Goal: Task Accomplishment & Management: Manage account settings

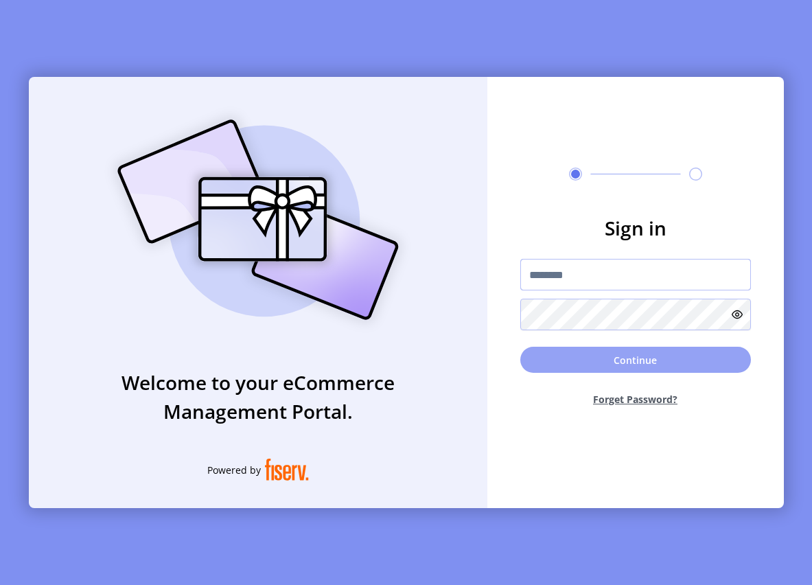
type input "**********"
click at [636, 360] on button "Continue" at bounding box center [635, 360] width 231 height 26
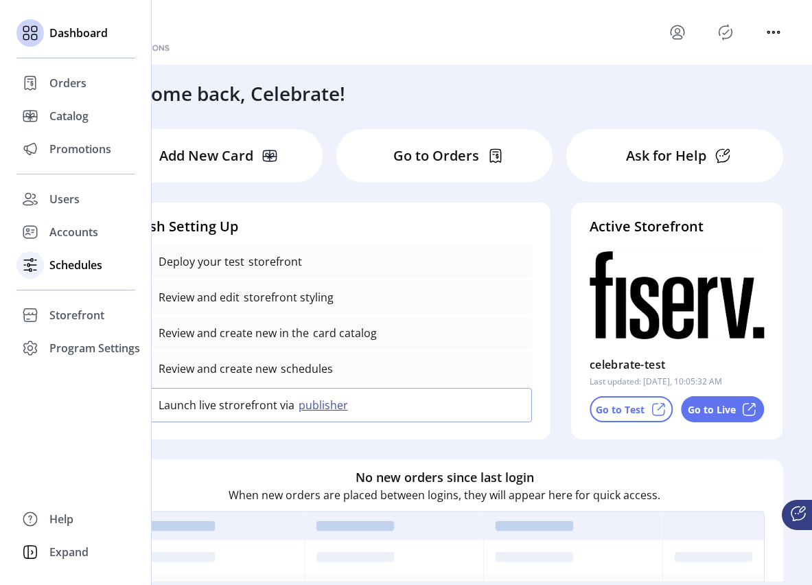
click at [65, 266] on span "Schedules" at bounding box center [75, 265] width 53 height 16
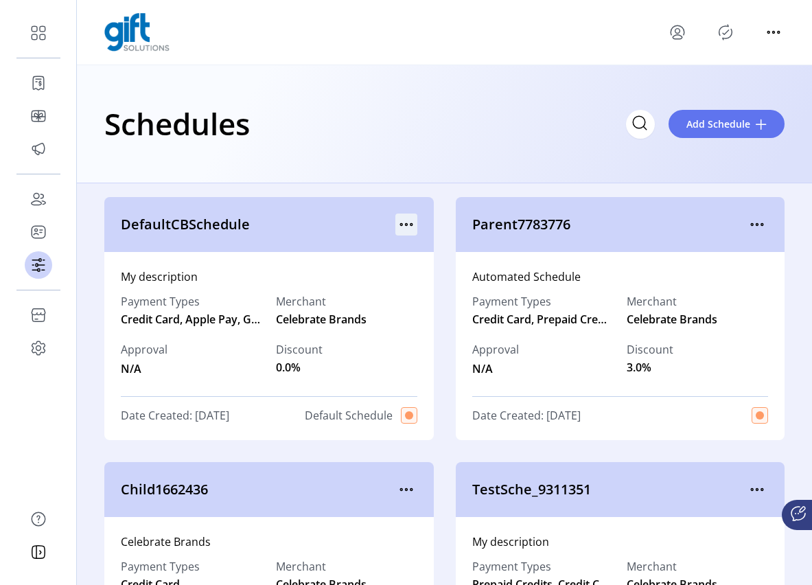
click at [405, 224] on icon "menu" at bounding box center [406, 225] width 2 height 2
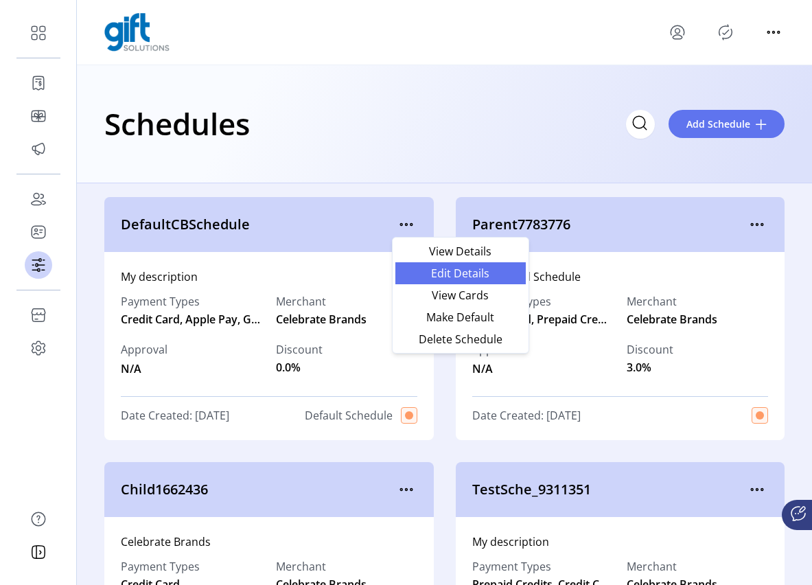
click at [485, 279] on span "Edit Details" at bounding box center [460, 273] width 114 height 11
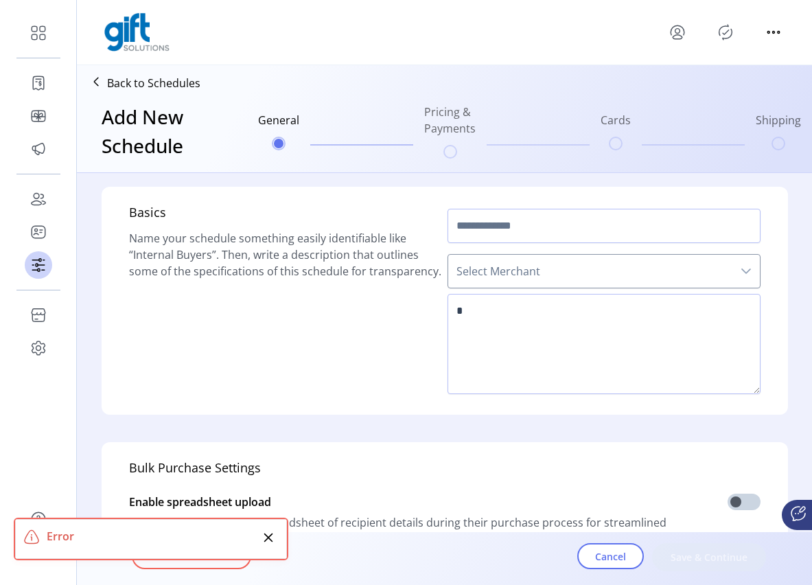
click at [728, 34] on icon "Publisher Panel" at bounding box center [725, 32] width 22 height 22
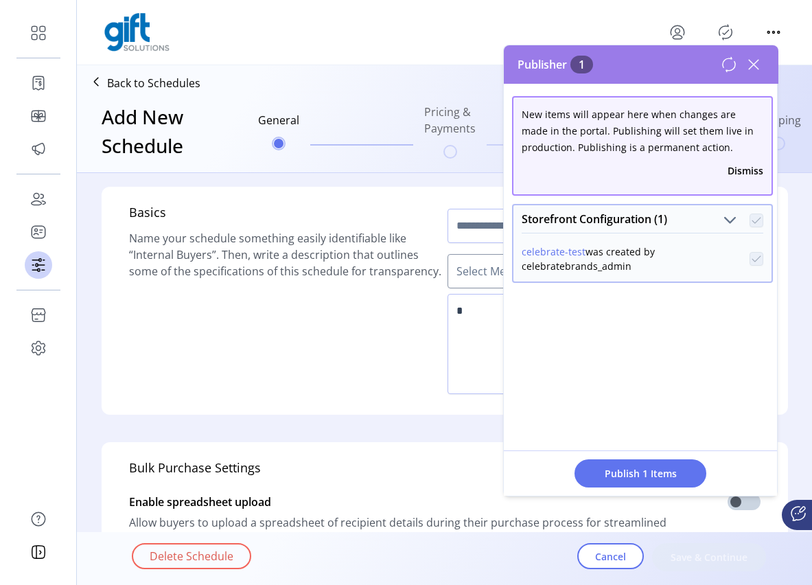
click at [754, 65] on icon at bounding box center [754, 65] width 10 height 10
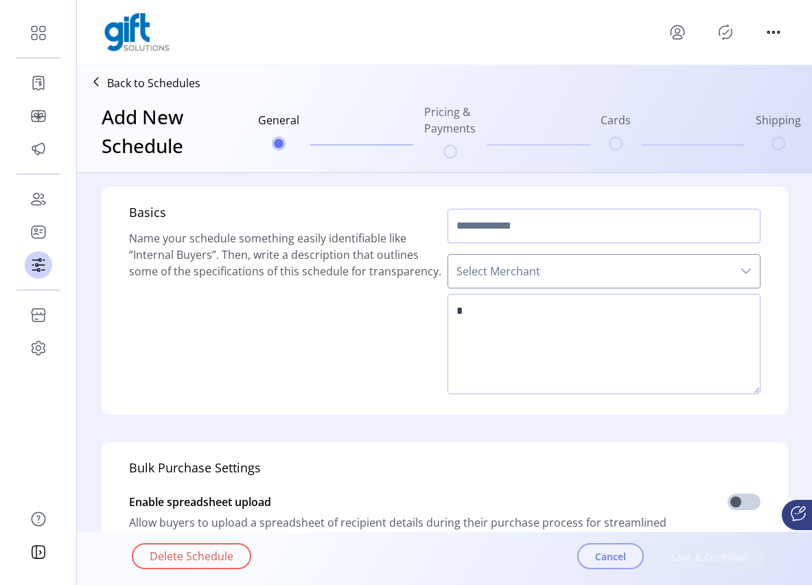
type input "**********"
type textarea "**********"
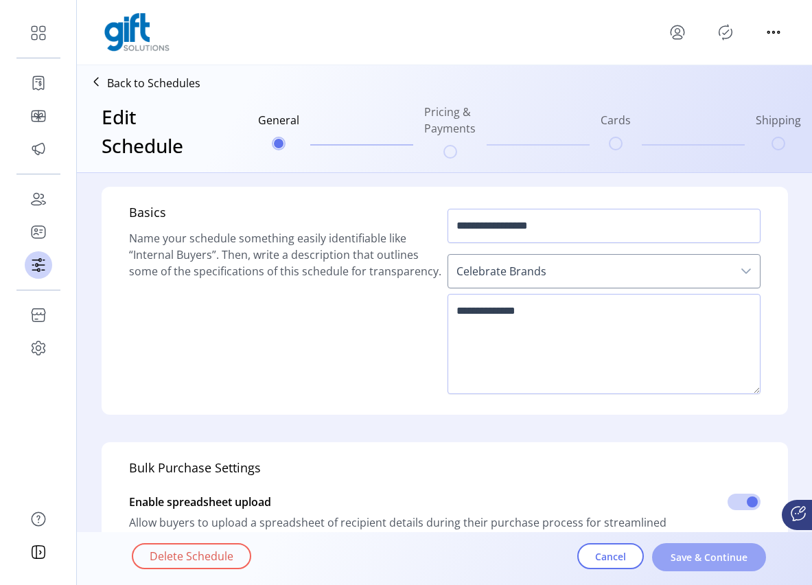
click at [701, 561] on span "Save & Continue" at bounding box center [709, 557] width 78 height 14
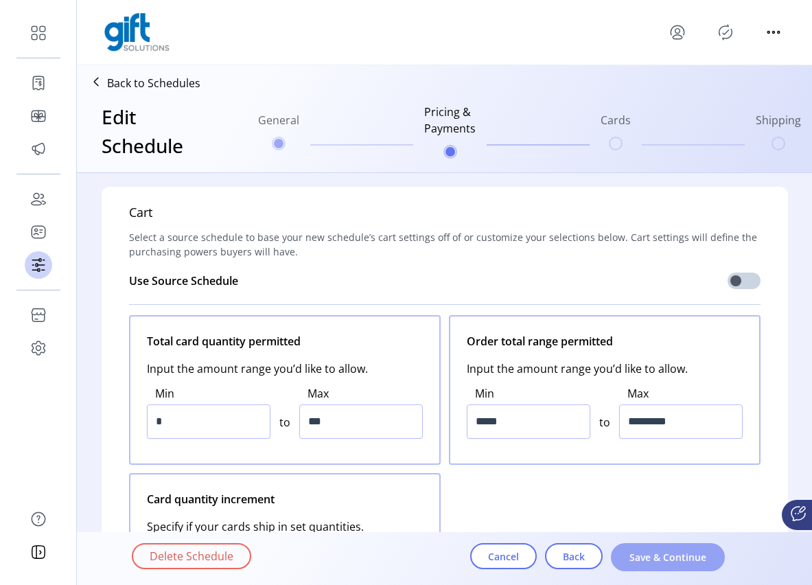
click at [650, 556] on span "Save & Continue" at bounding box center [668, 557] width 78 height 14
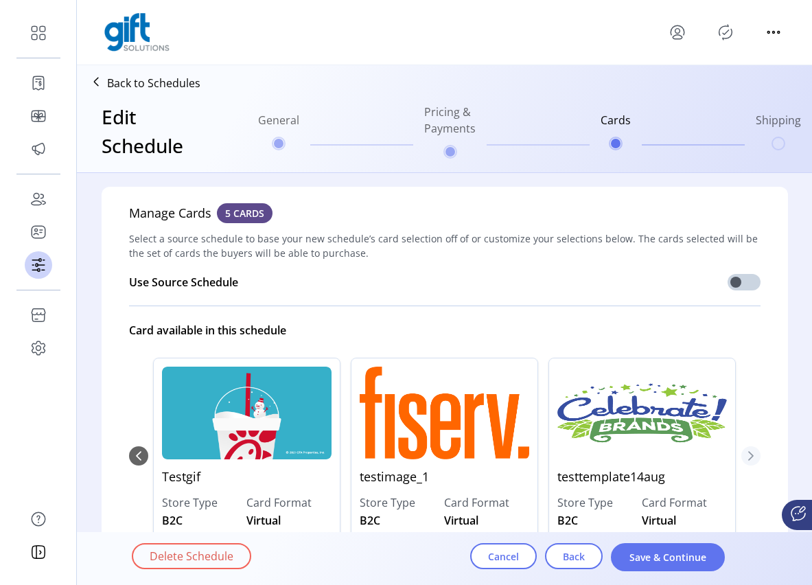
click at [748, 447] on button "Next Page" at bounding box center [750, 455] width 19 height 19
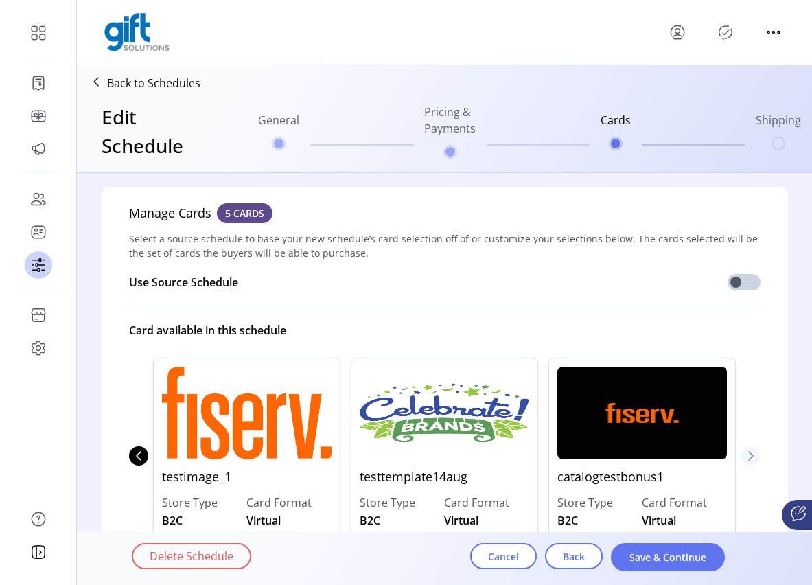
click at [747, 460] on icon "Next Page" at bounding box center [750, 455] width 11 height 11
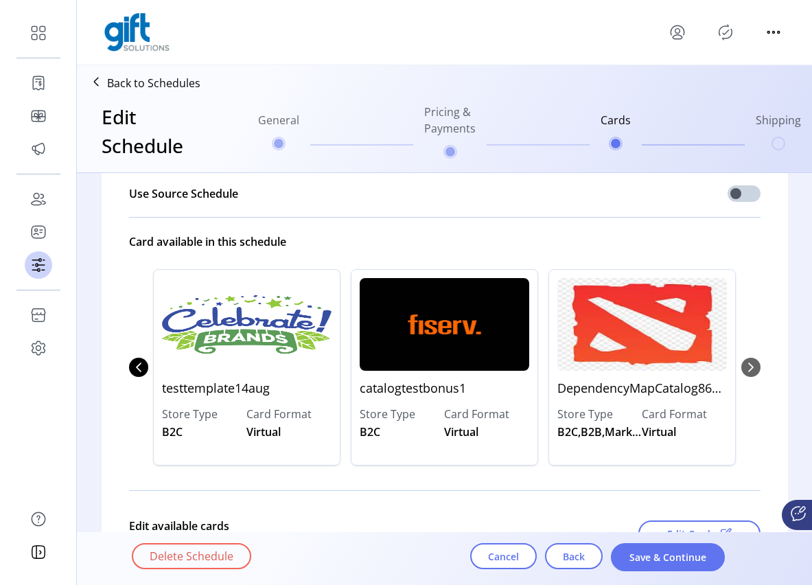
scroll to position [203, 0]
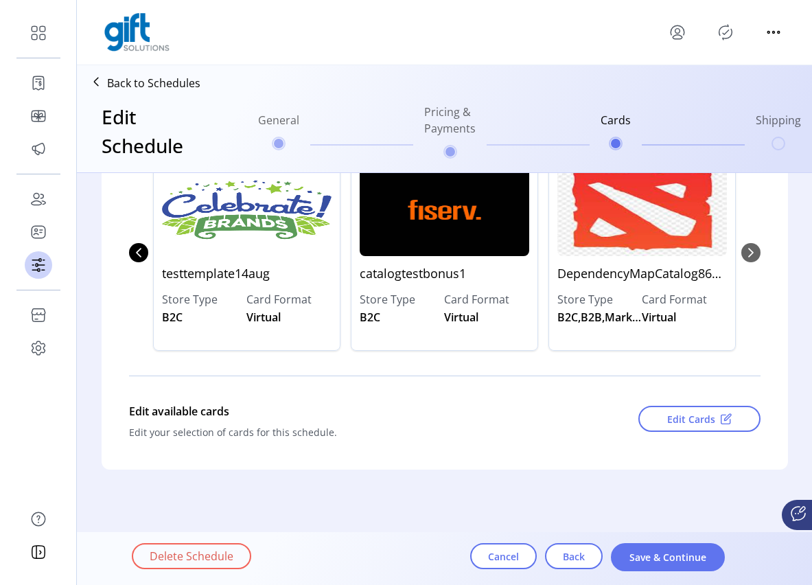
click at [749, 246] on div "Testgif Store Type B2C Card Format Virtual testimage_1 Store Type B2C Card Form…" at bounding box center [444, 253] width 631 height 224
click at [749, 258] on div "Testgif Store Type B2C Card Format Virtual testimage_1 Store Type B2C Card Form…" at bounding box center [444, 253] width 631 height 224
drag, startPoint x: 749, startPoint y: 258, endPoint x: 740, endPoint y: 352, distance: 94.4
click at [749, 257] on div "Testgif Store Type B2C Card Format Virtual testimage_1 Store Type B2C Card Form…" at bounding box center [444, 253] width 631 height 224
click at [653, 556] on span "Save & Continue" at bounding box center [668, 557] width 78 height 14
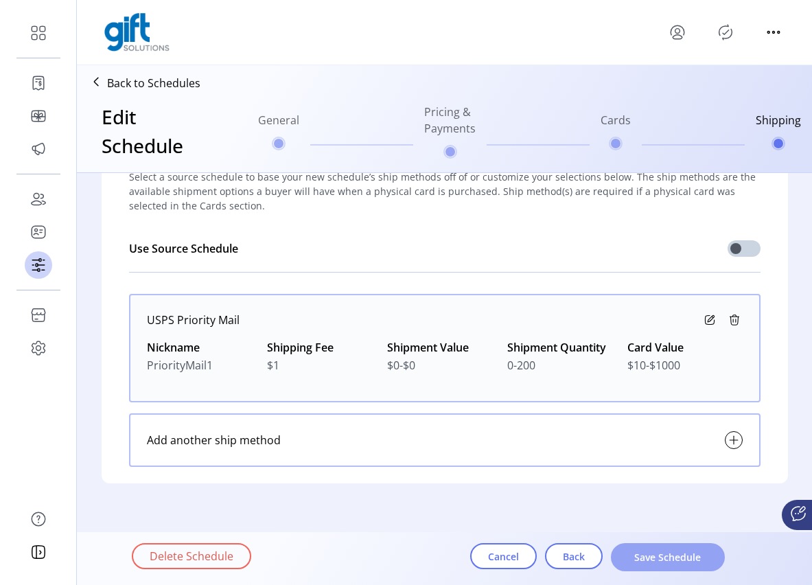
scroll to position [44, 0]
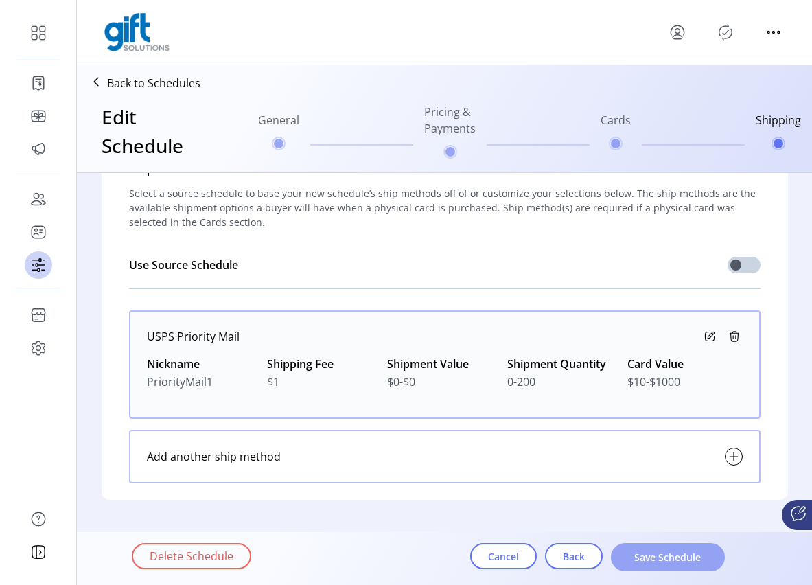
click at [665, 556] on span "Save Schedule" at bounding box center [668, 557] width 78 height 14
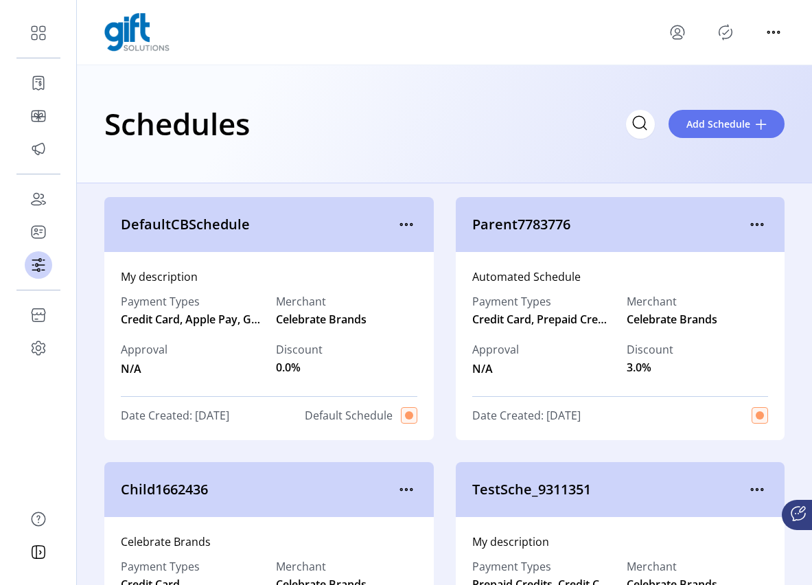
click at [721, 36] on icon "Publisher Panel" at bounding box center [725, 32] width 22 height 22
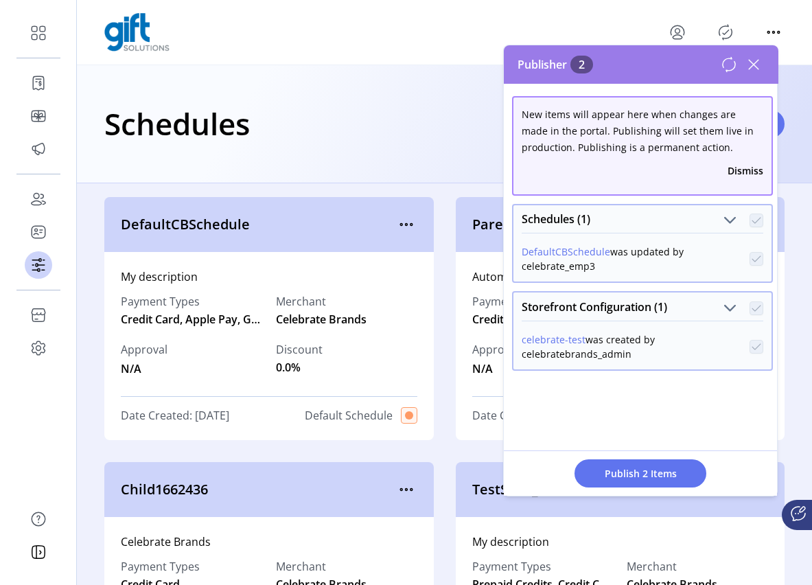
click at [754, 62] on icon at bounding box center [753, 65] width 22 height 22
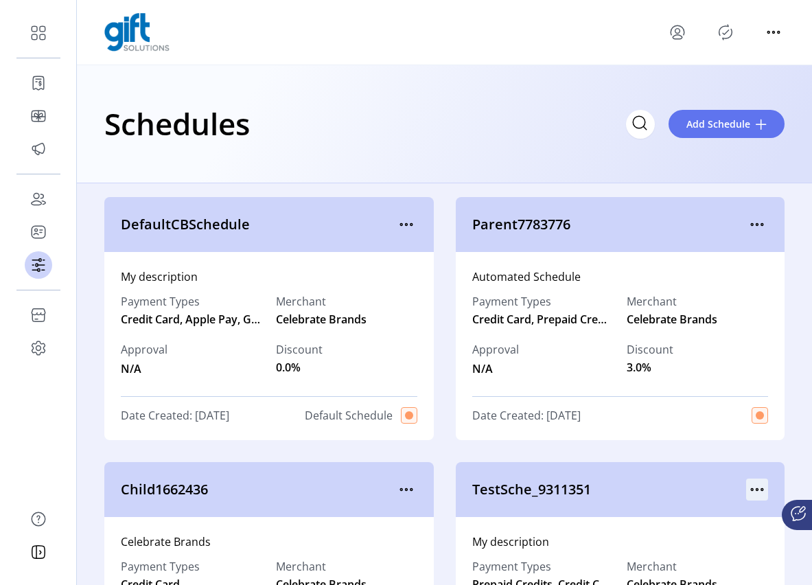
click at [746, 483] on icon "menu" at bounding box center [757, 489] width 22 height 22
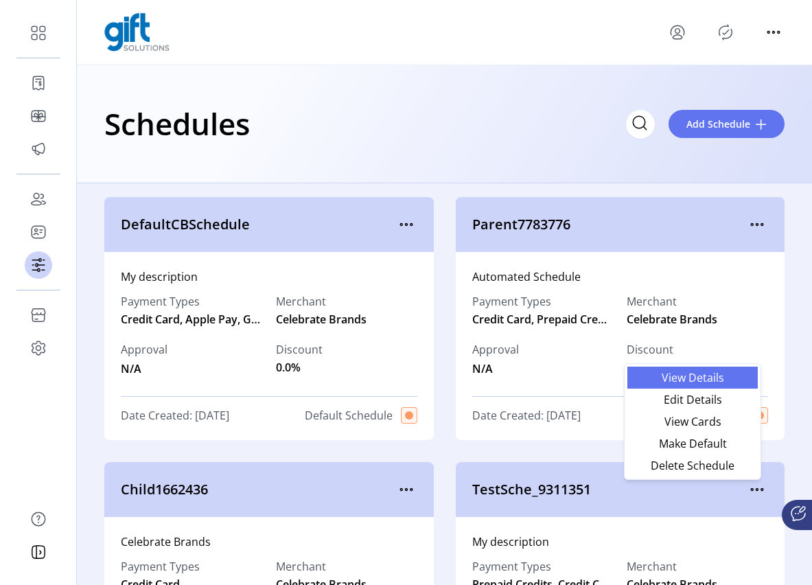
click at [690, 374] on span "View Details" at bounding box center [692, 377] width 114 height 11
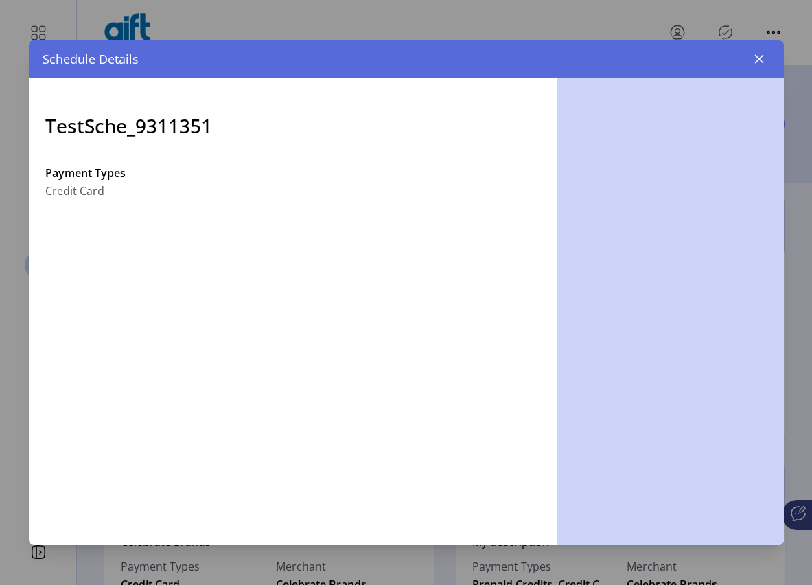
click at [757, 60] on icon "button" at bounding box center [758, 59] width 9 height 9
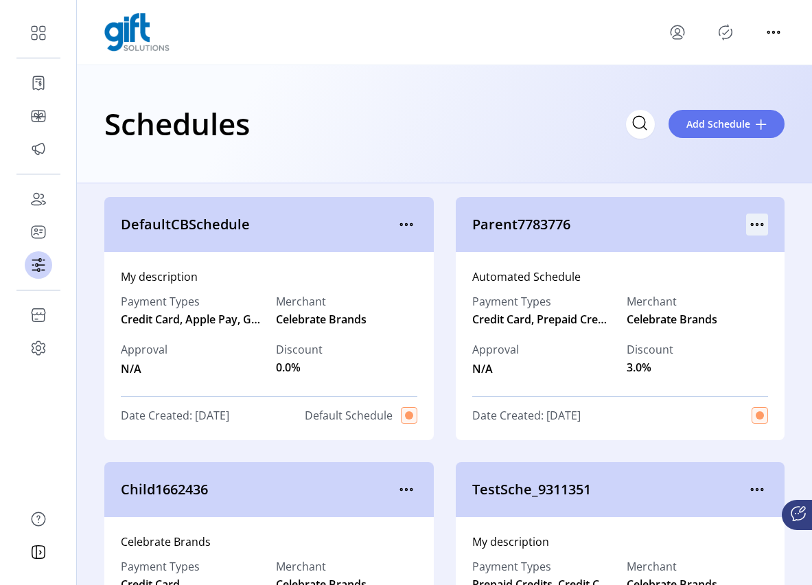
click at [752, 220] on icon "menu" at bounding box center [757, 224] width 22 height 22
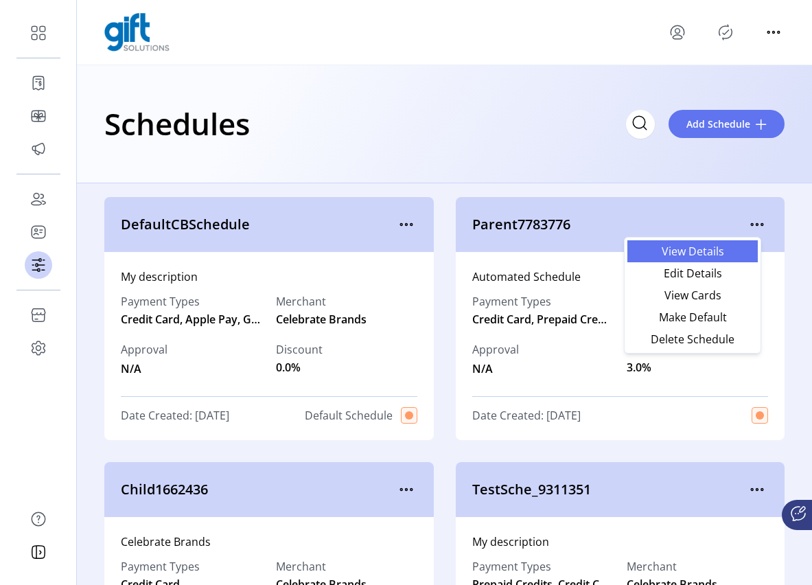
click at [700, 248] on span "View Details" at bounding box center [692, 251] width 114 height 11
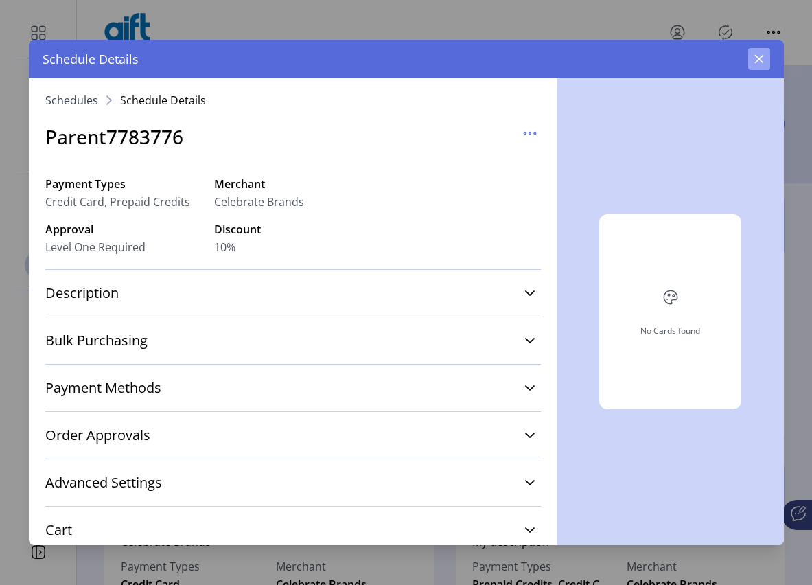
click at [757, 60] on icon "button" at bounding box center [758, 59] width 9 height 9
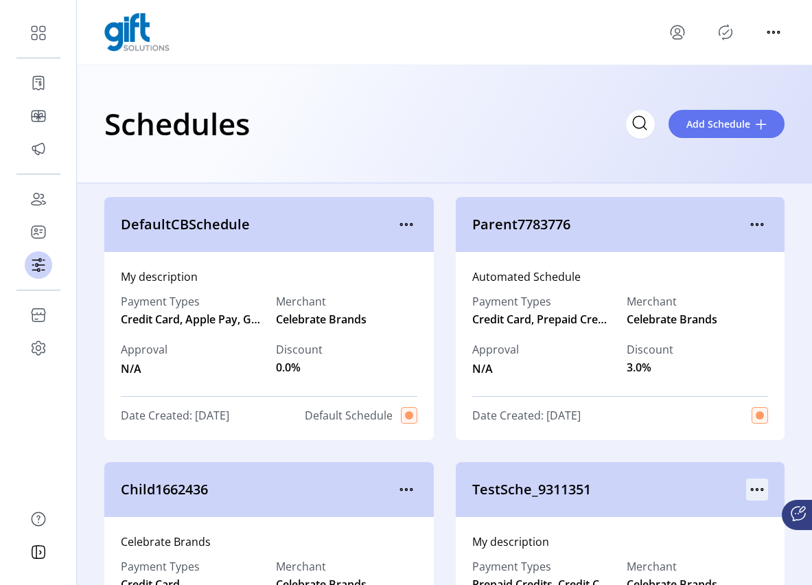
click at [746, 491] on icon "menu" at bounding box center [757, 489] width 22 height 22
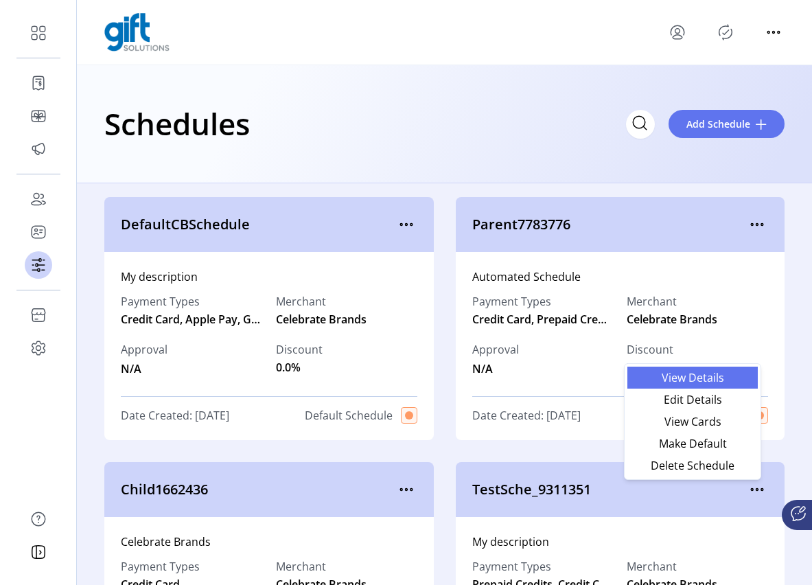
click at [680, 378] on span "View Details" at bounding box center [692, 377] width 114 height 11
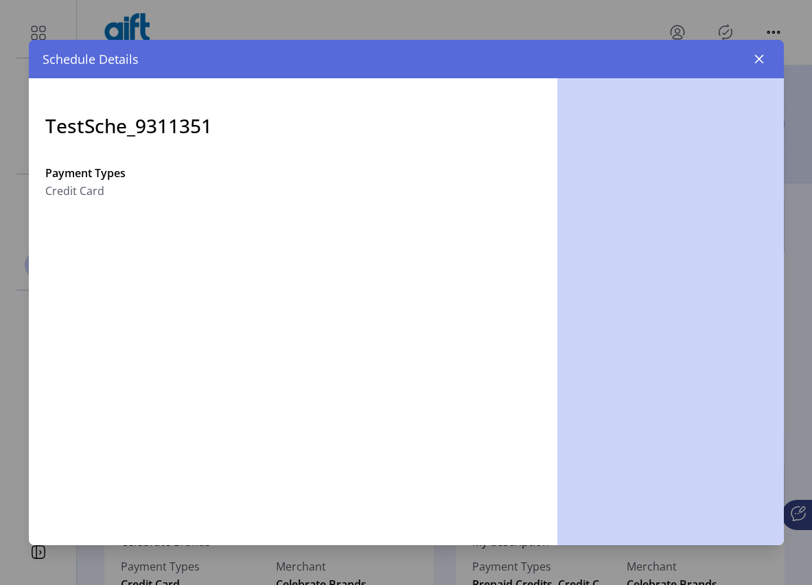
drag, startPoint x: 754, startPoint y: 65, endPoint x: 740, endPoint y: 124, distance: 61.3
click at [755, 62] on button "button" at bounding box center [759, 59] width 22 height 22
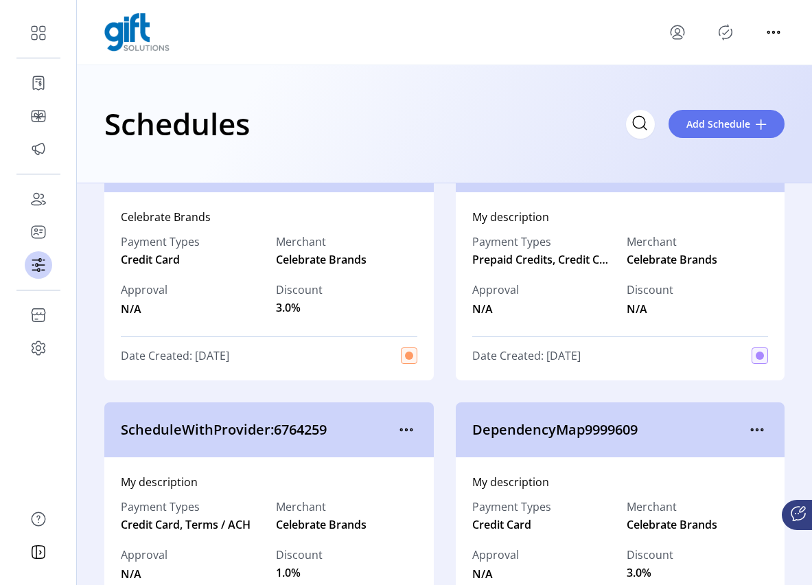
scroll to position [401, 0]
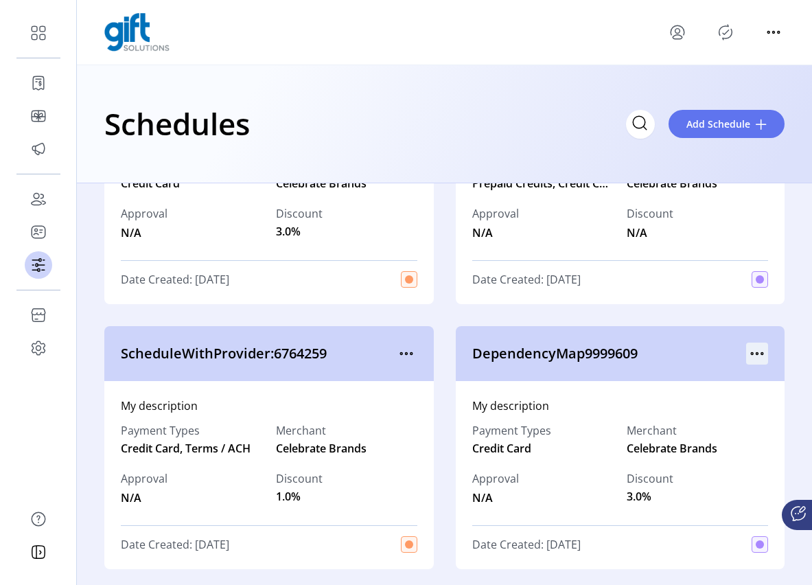
click at [757, 352] on icon "menu" at bounding box center [757, 353] width 22 height 22
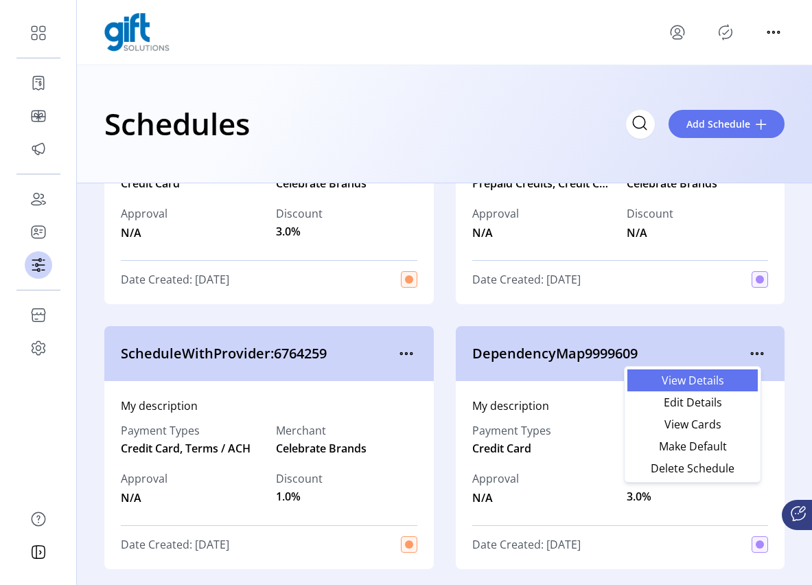
click at [716, 377] on span "View Details" at bounding box center [692, 380] width 114 height 11
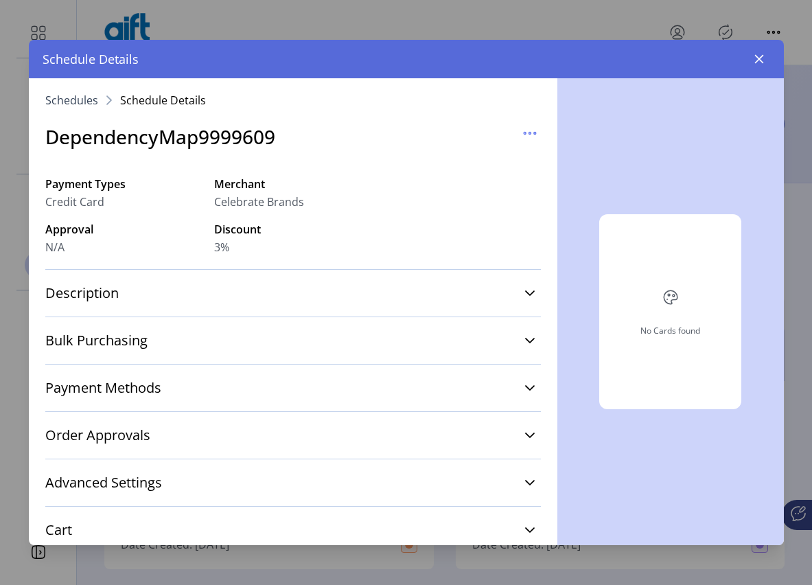
drag, startPoint x: 760, startPoint y: 59, endPoint x: 631, endPoint y: 239, distance: 220.9
click at [760, 59] on icon "button" at bounding box center [758, 59] width 11 height 11
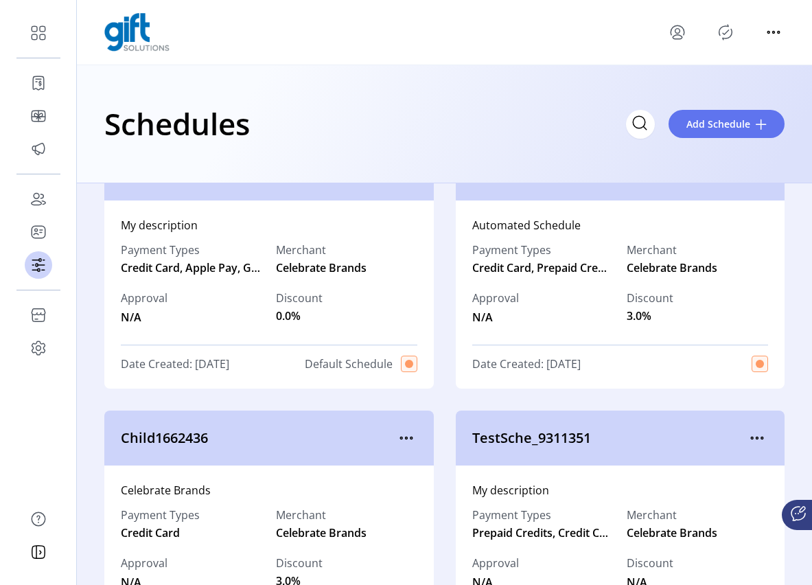
scroll to position [152, 0]
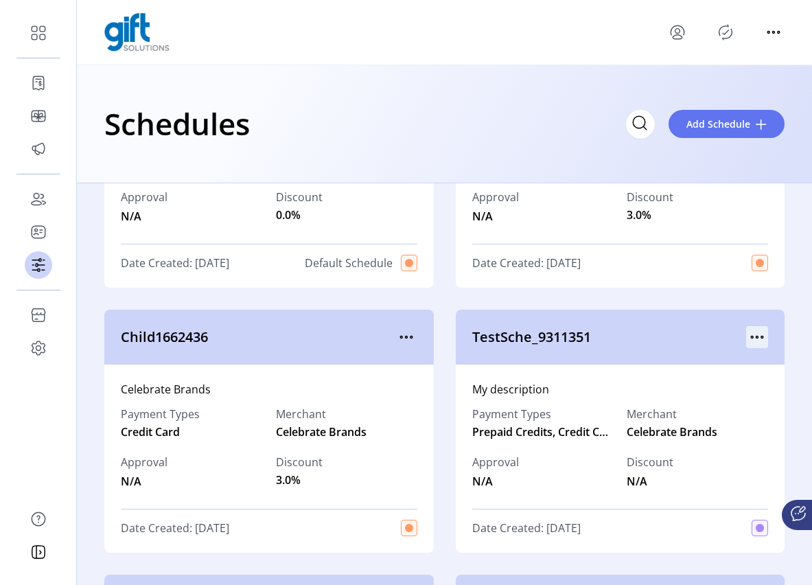
click at [749, 340] on icon "menu" at bounding box center [757, 337] width 22 height 22
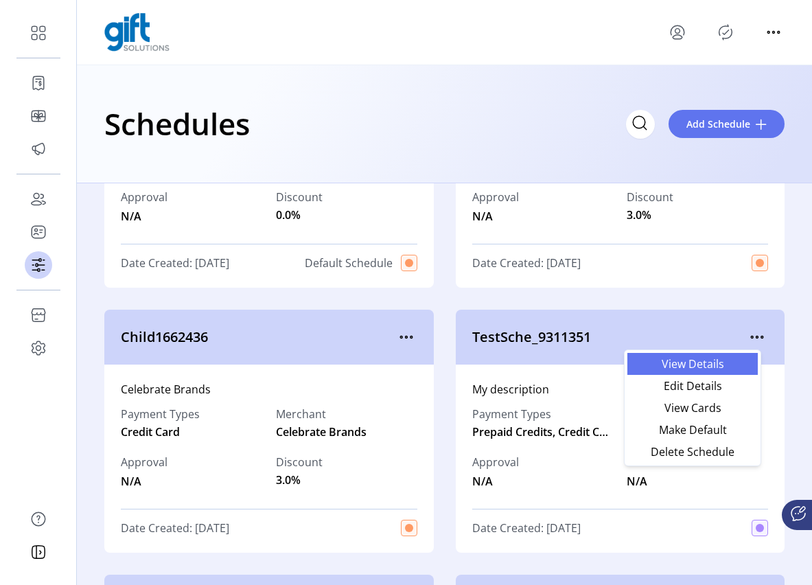
click at [705, 367] on span "View Details" at bounding box center [692, 363] width 114 height 11
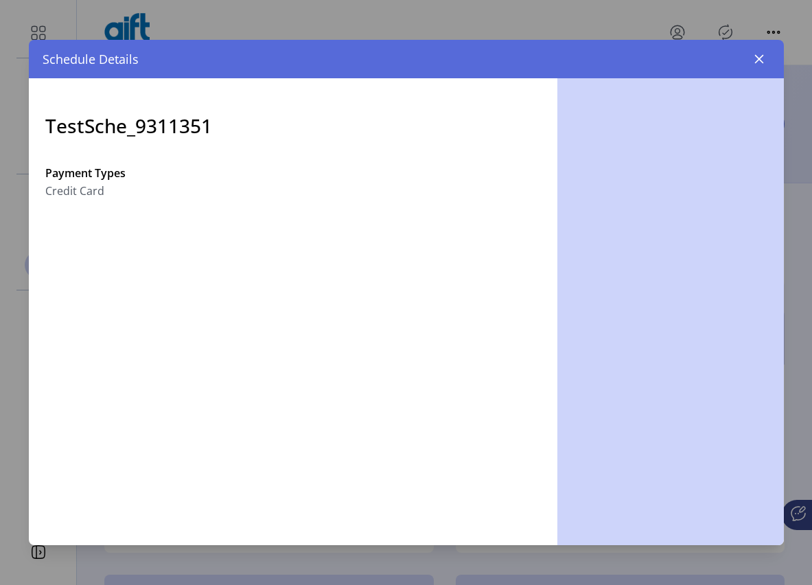
drag, startPoint x: 763, startPoint y: 62, endPoint x: 761, endPoint y: 233, distance: 170.9
click at [762, 62] on icon "button" at bounding box center [758, 59] width 11 height 11
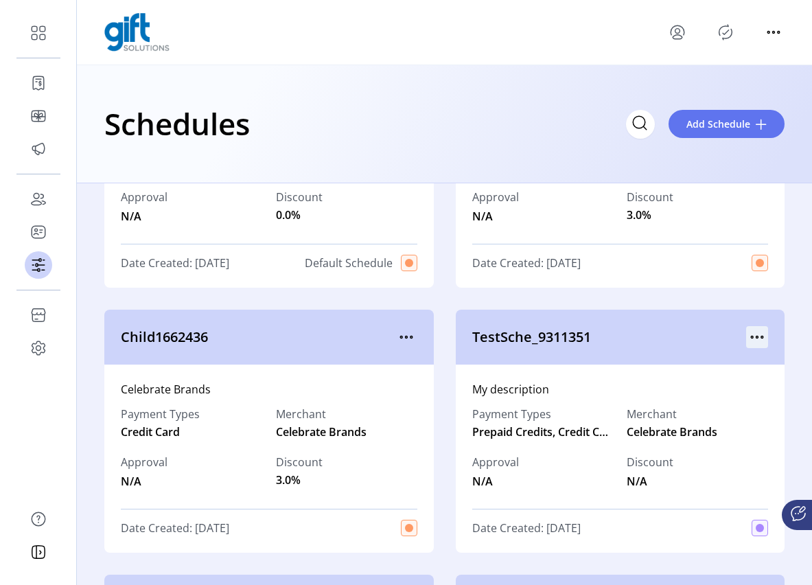
click at [747, 331] on icon "menu" at bounding box center [757, 337] width 22 height 22
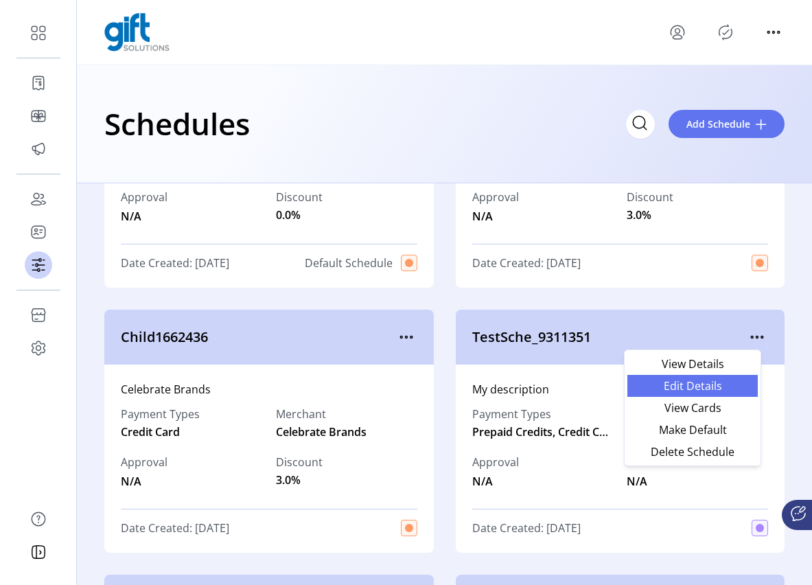
click at [700, 380] on span "Edit Details" at bounding box center [692, 385] width 114 height 11
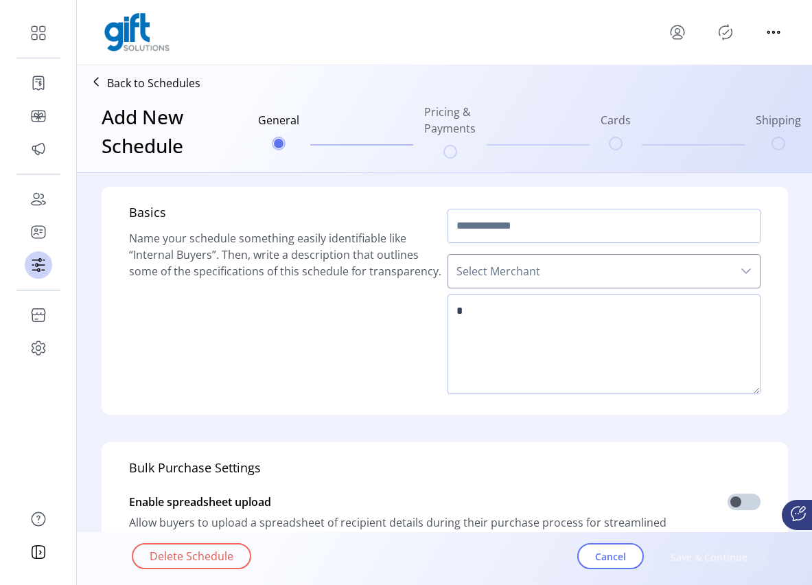
type input "**********"
type textarea "**********"
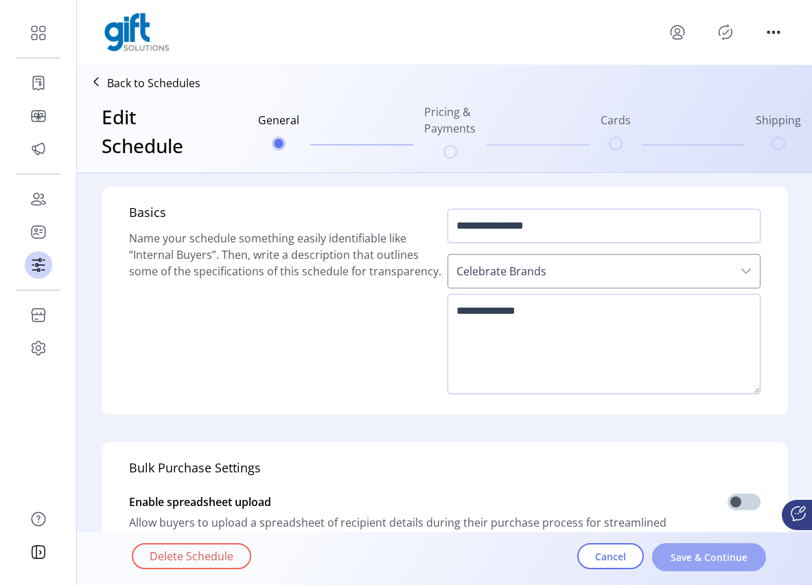
click at [702, 561] on span "Save & Continue" at bounding box center [709, 557] width 78 height 14
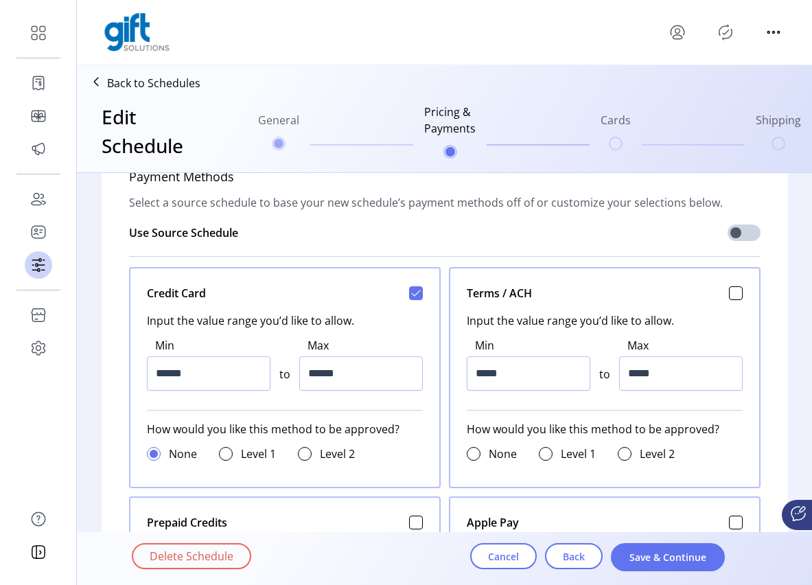
scroll to position [655, 0]
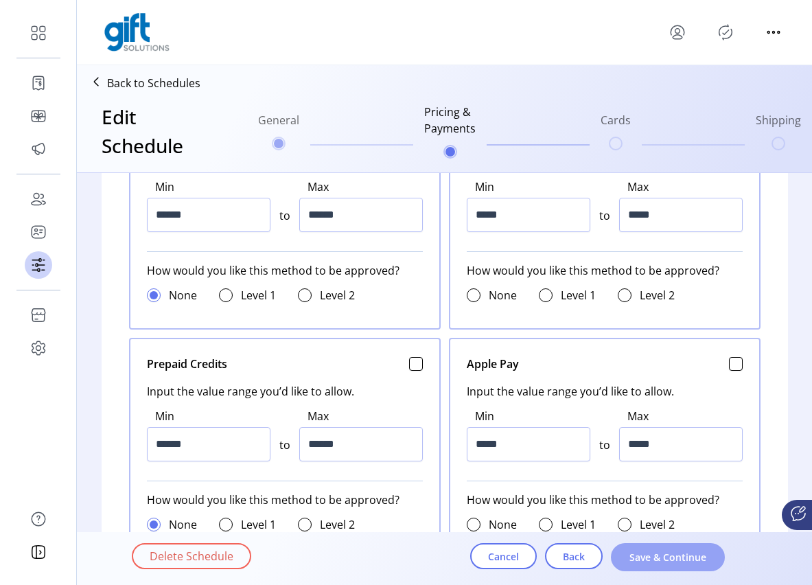
click at [675, 556] on span "Save & Continue" at bounding box center [668, 557] width 78 height 14
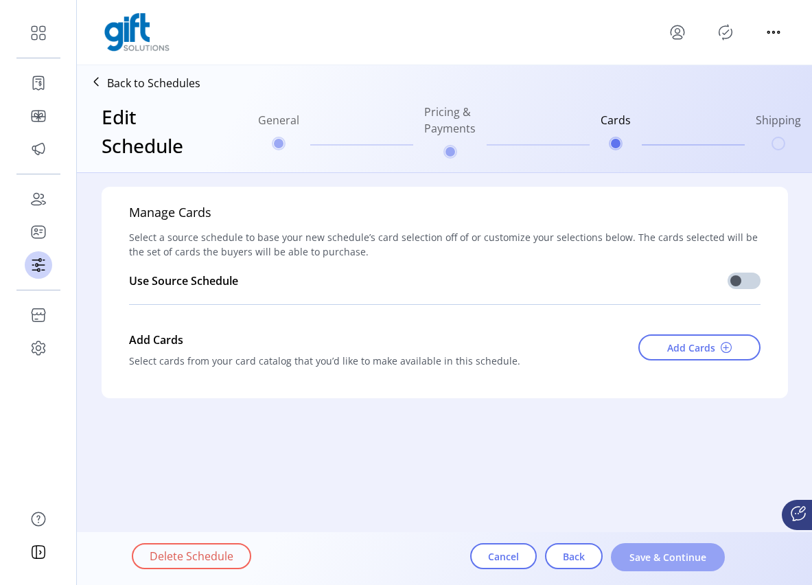
click at [676, 562] on span "Save & Continue" at bounding box center [668, 557] width 78 height 14
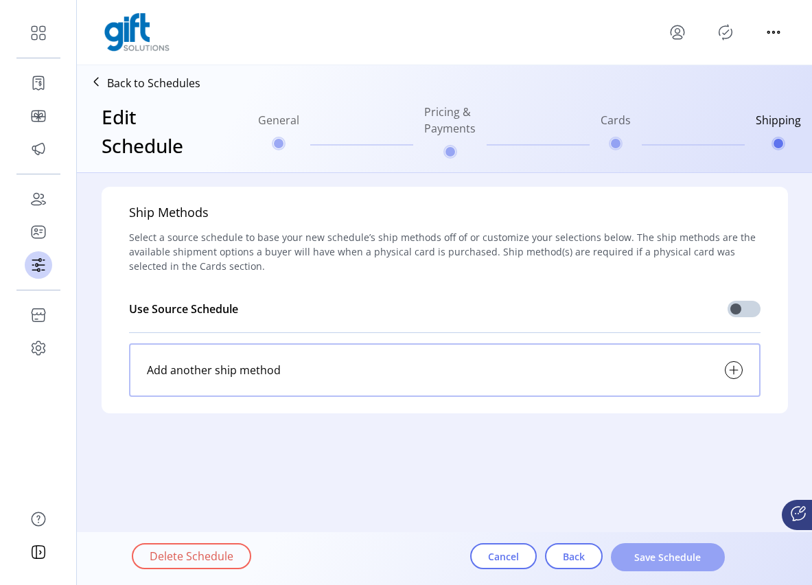
click at [661, 562] on span "Save Schedule" at bounding box center [668, 557] width 78 height 14
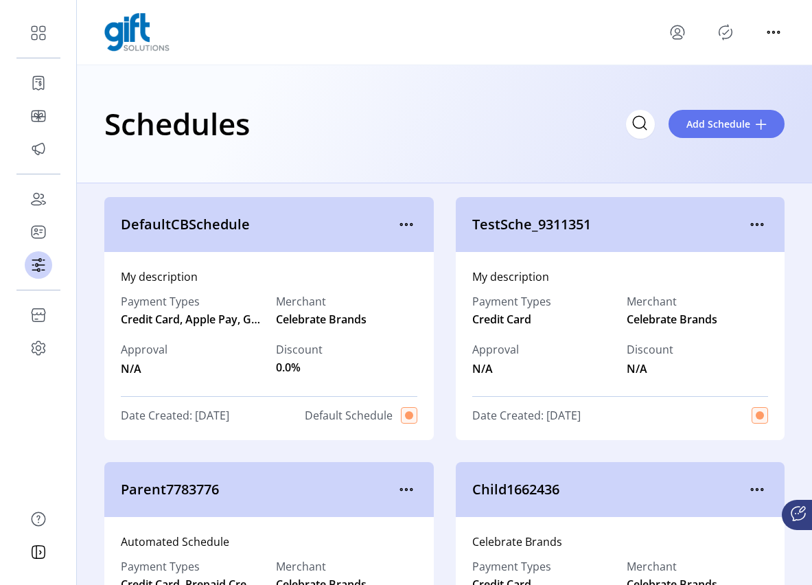
click at [729, 34] on icon "Publisher Panel" at bounding box center [725, 32] width 22 height 22
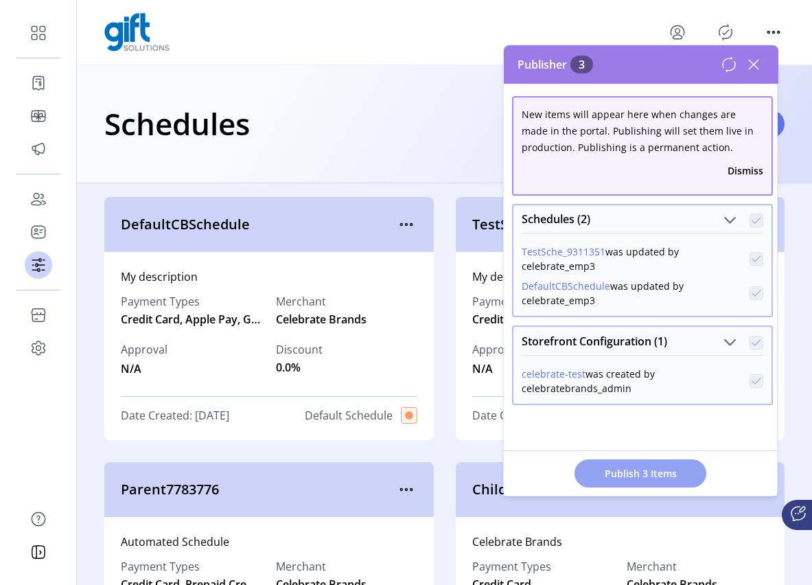
click at [660, 474] on span "Publish 3 Items" at bounding box center [640, 473] width 96 height 14
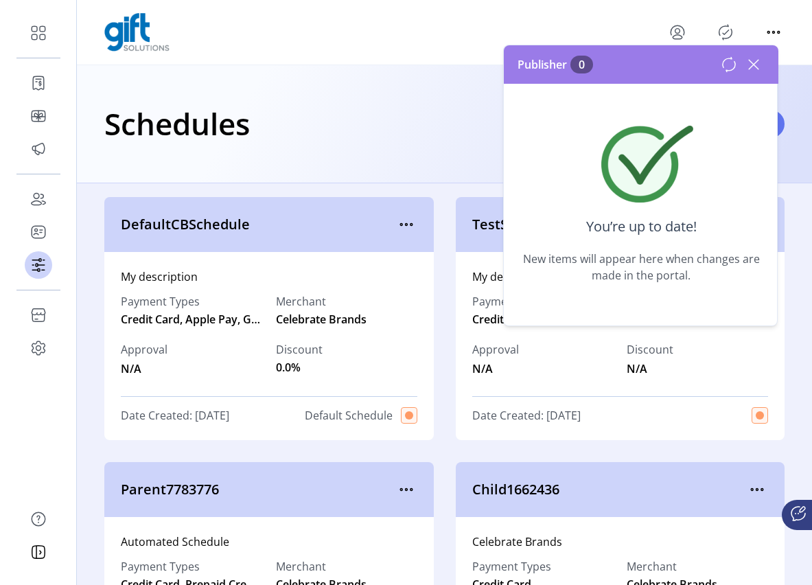
click at [760, 58] on icon at bounding box center [753, 65] width 22 height 22
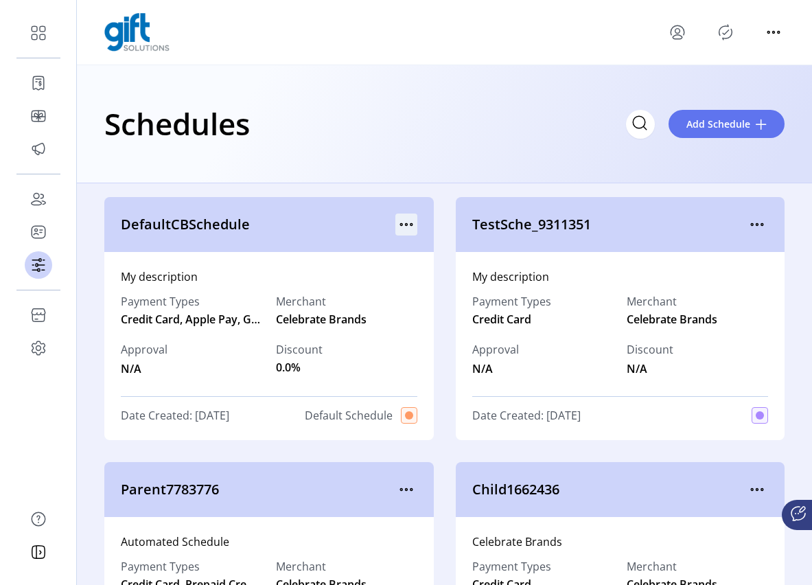
click at [400, 224] on icon "menu" at bounding box center [401, 225] width 2 height 2
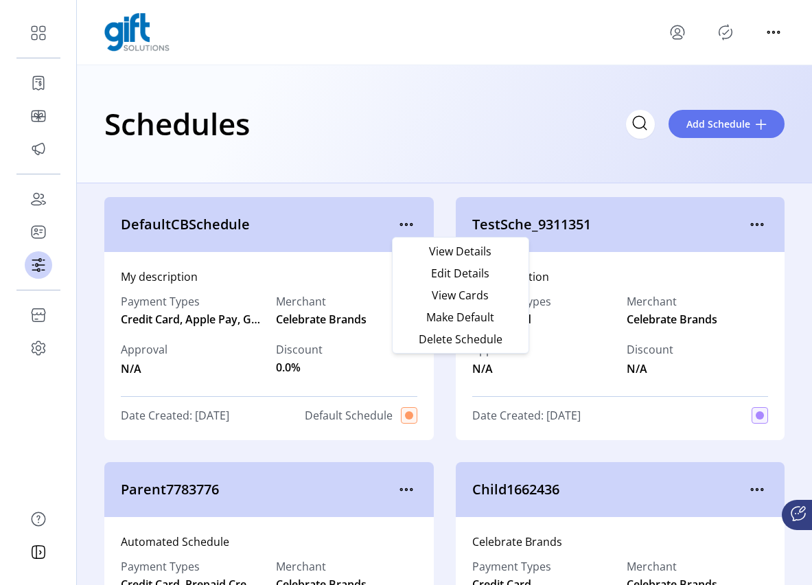
click at [602, 165] on div "Schedules Add Schedule" at bounding box center [444, 124] width 735 height 118
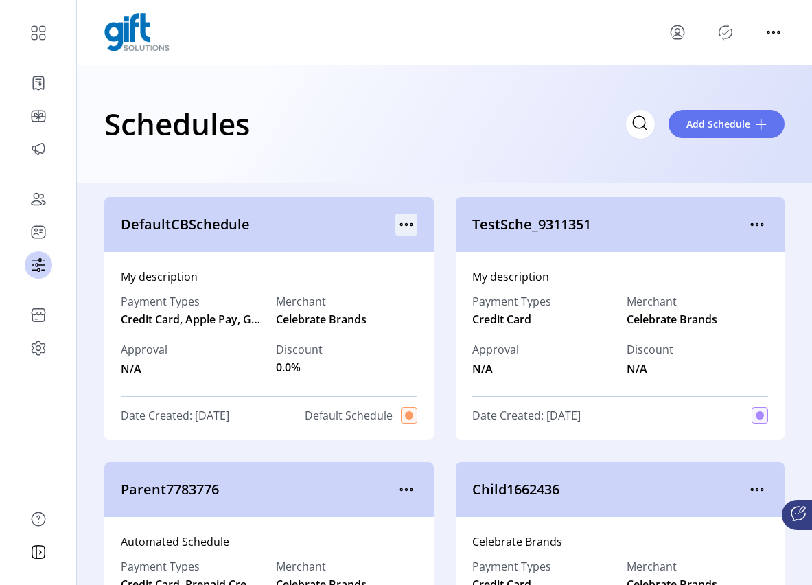
click at [404, 218] on icon "menu" at bounding box center [406, 224] width 22 height 22
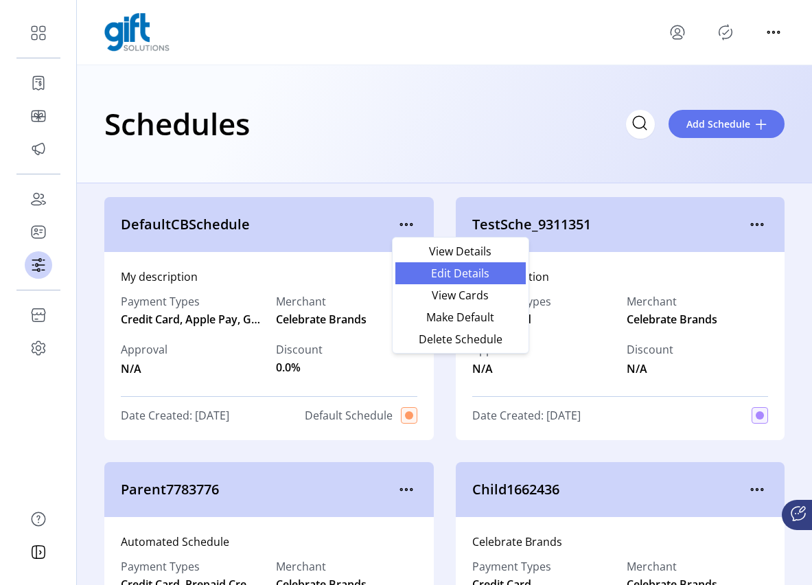
click at [465, 275] on span "Edit Details" at bounding box center [460, 273] width 114 height 11
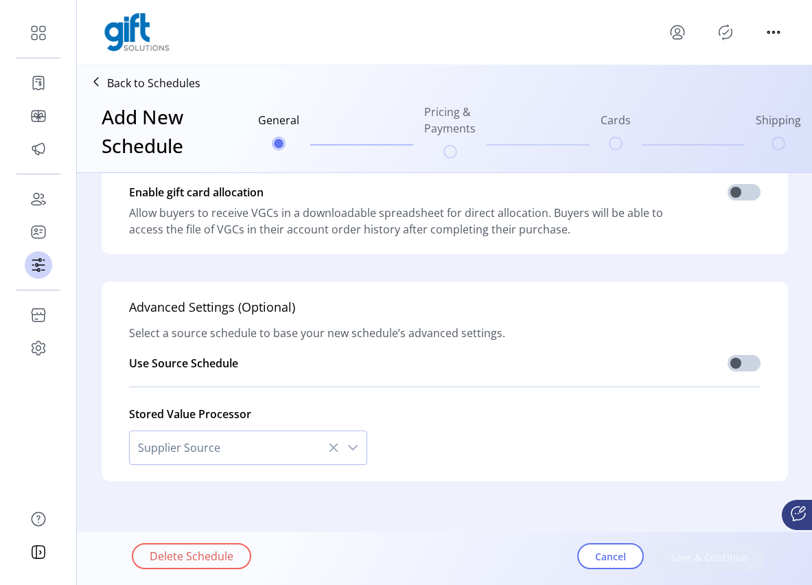
scroll to position [394, 0]
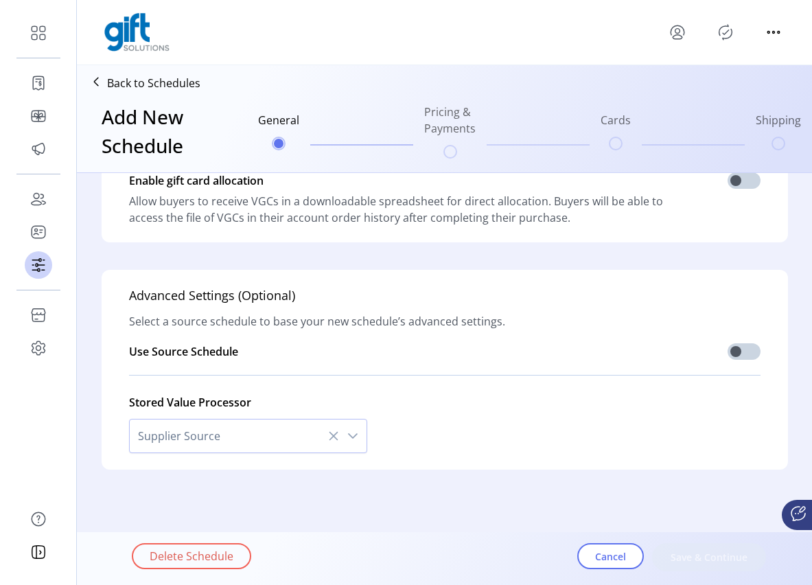
type input "**********"
type textarea "**********"
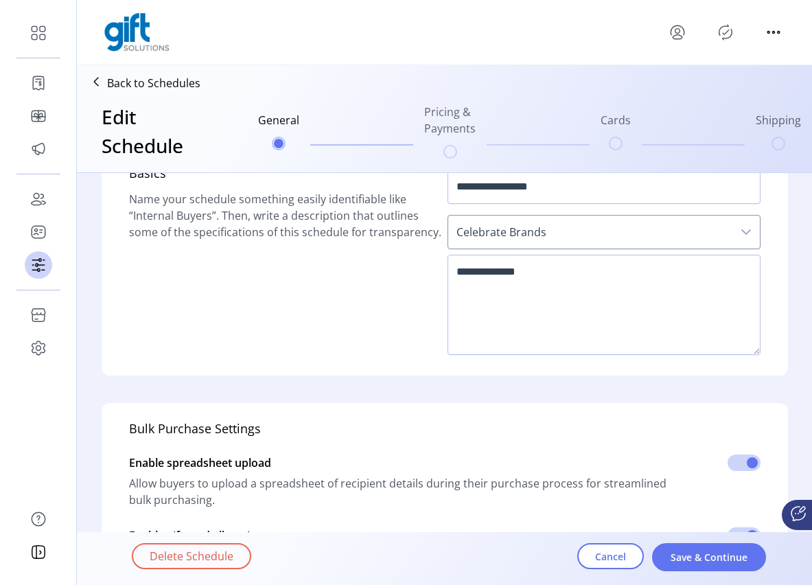
scroll to position [0, 0]
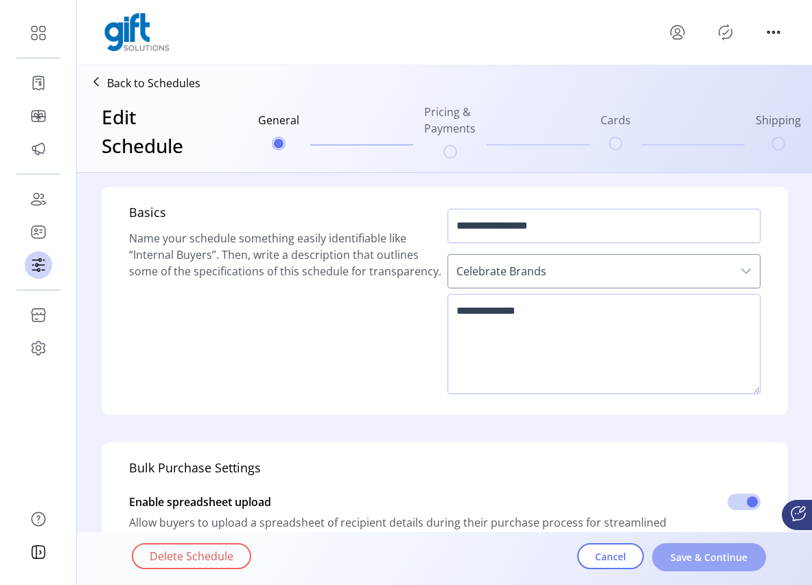
click at [730, 561] on span "Save & Continue" at bounding box center [709, 557] width 78 height 14
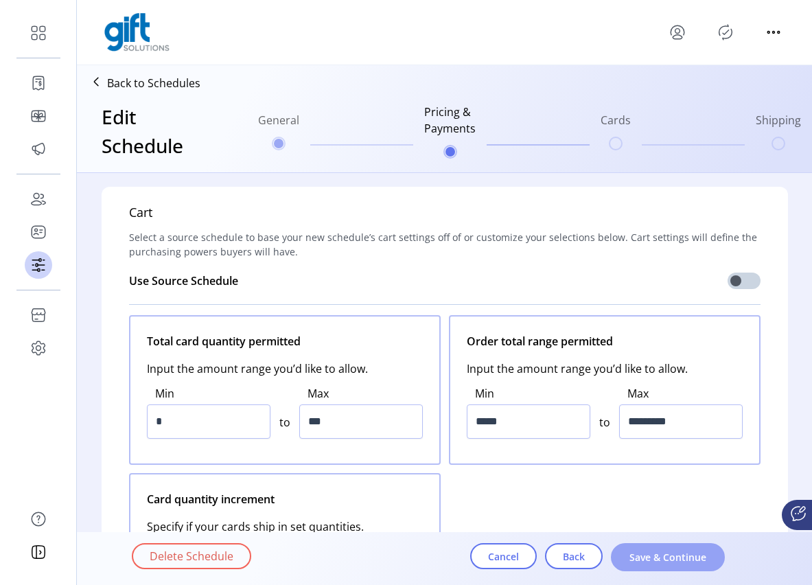
click at [679, 559] on span "Save & Continue" at bounding box center [668, 557] width 78 height 14
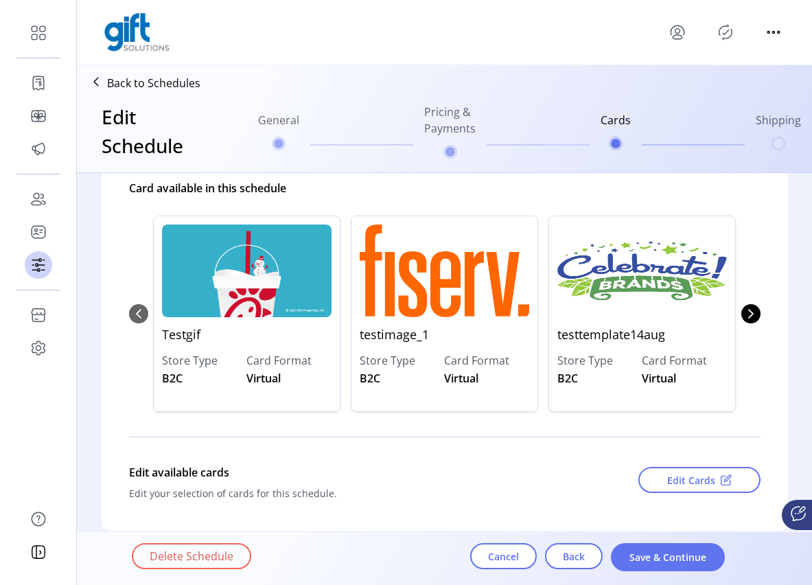
scroll to position [132, 0]
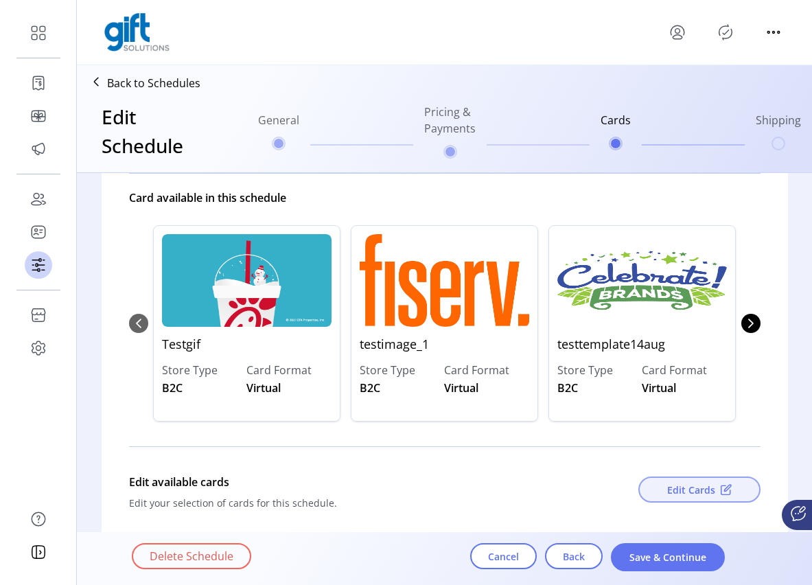
click at [688, 486] on span "Edit Cards" at bounding box center [691, 489] width 48 height 14
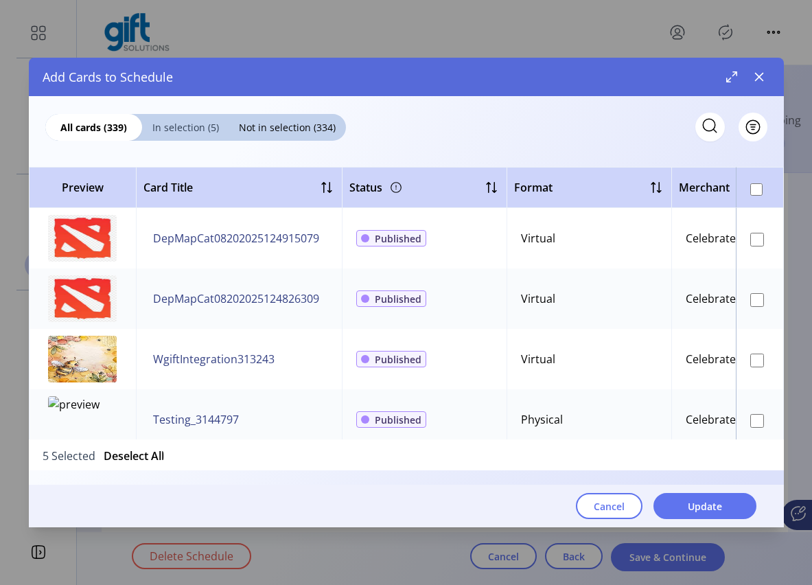
click at [191, 130] on span "In selection (5)" at bounding box center [185, 127] width 87 height 14
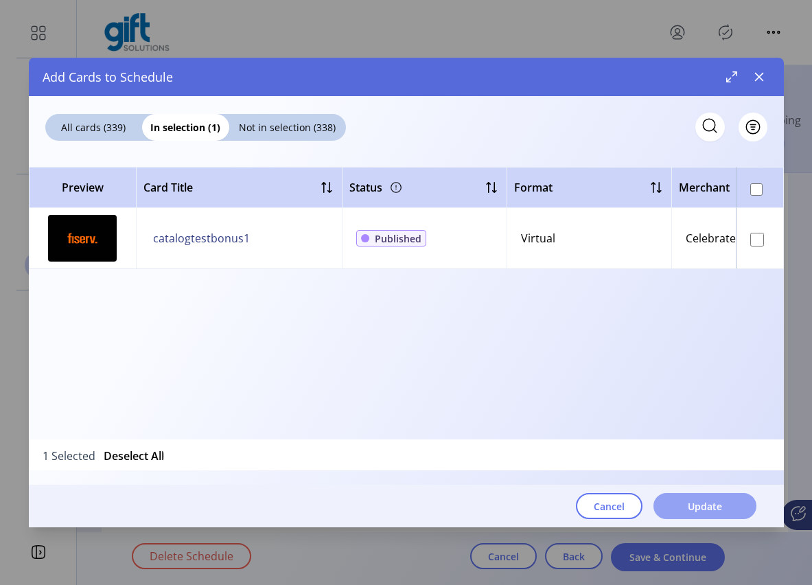
click at [696, 511] on span "Update" at bounding box center [705, 506] width 34 height 14
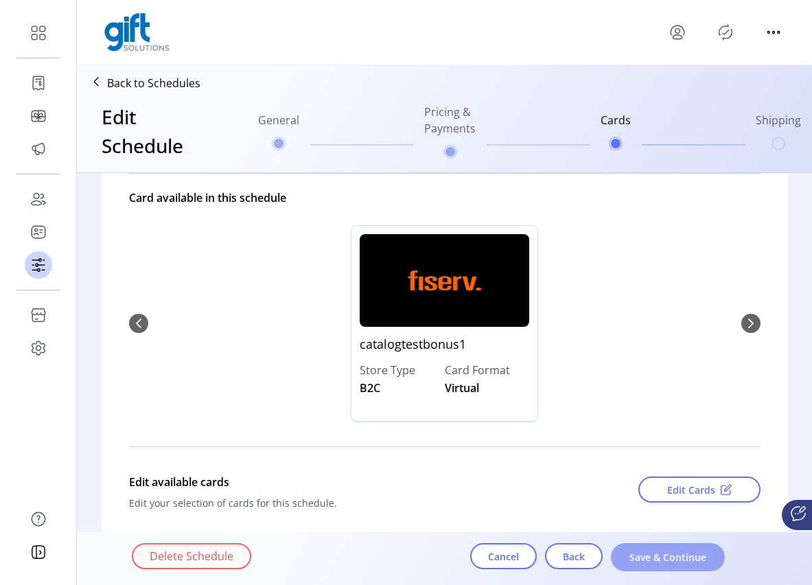
click at [683, 559] on span "Save & Continue" at bounding box center [668, 557] width 78 height 14
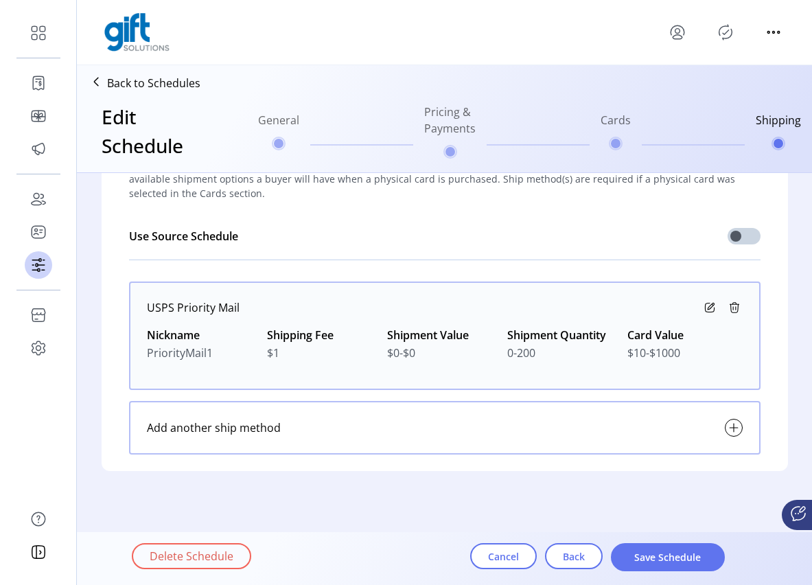
click at [684, 578] on div "Delete Schedule Cancel Back Save Schedule" at bounding box center [483, 558] width 703 height 47
click at [680, 559] on span "Save Schedule" at bounding box center [668, 557] width 78 height 14
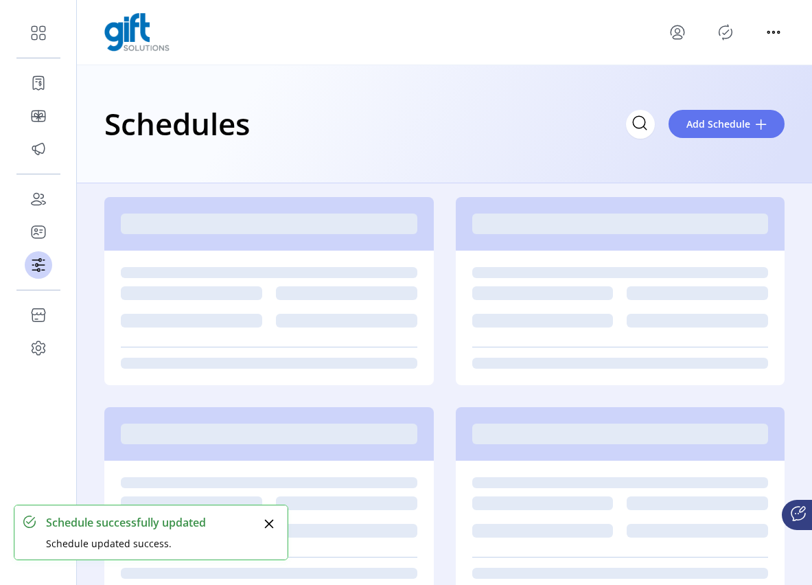
click at [727, 32] on icon "Publisher Panel" at bounding box center [725, 32] width 22 height 22
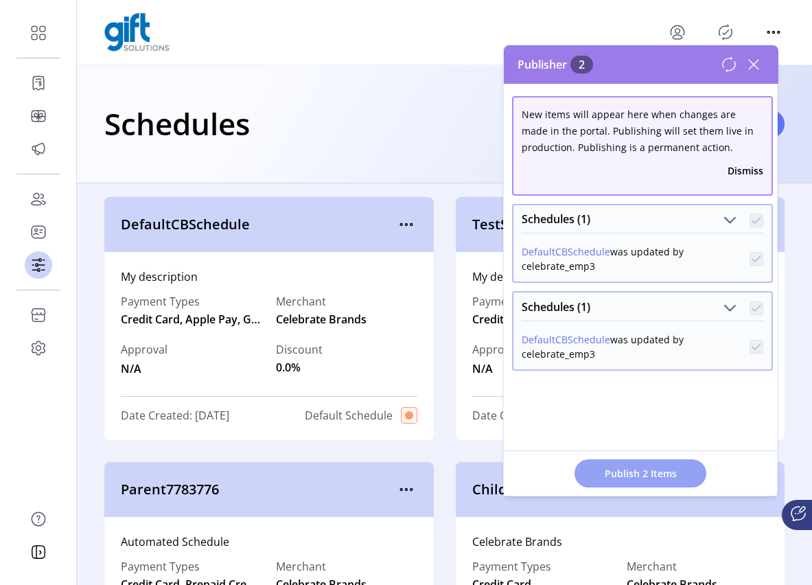
click at [633, 467] on span "Publish 2 Items" at bounding box center [640, 473] width 96 height 14
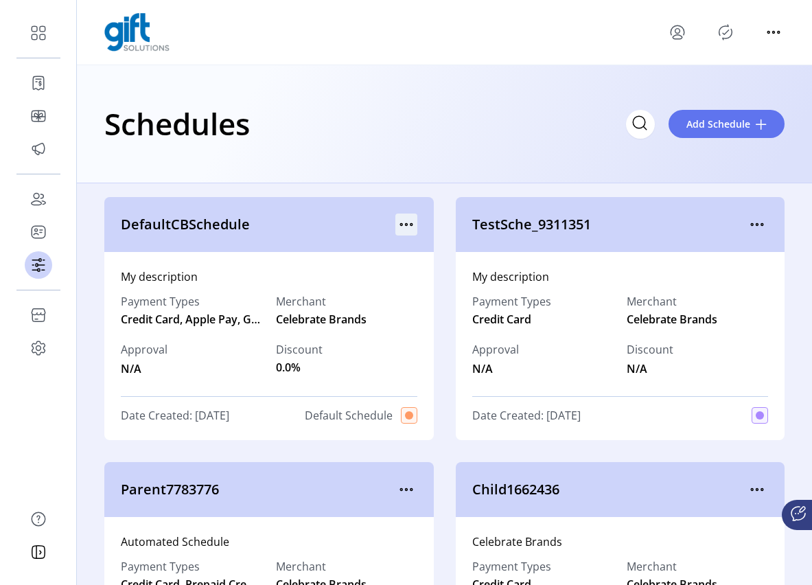
drag, startPoint x: 378, startPoint y: 231, endPoint x: 400, endPoint y: 224, distance: 23.0
click at [378, 231] on span "DefaultCBSchedule" at bounding box center [258, 224] width 274 height 21
click at [400, 224] on icon "menu" at bounding box center [406, 224] width 22 height 22
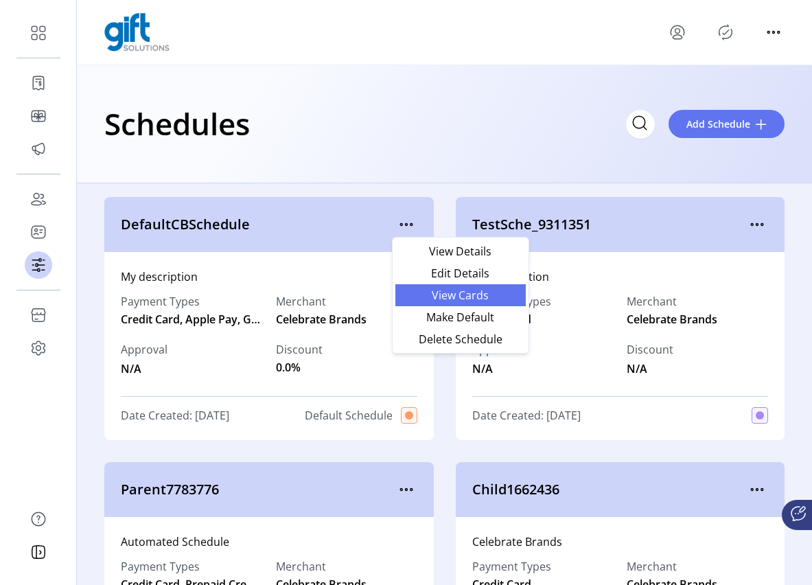
click at [477, 290] on span "View Cards" at bounding box center [460, 295] width 114 height 11
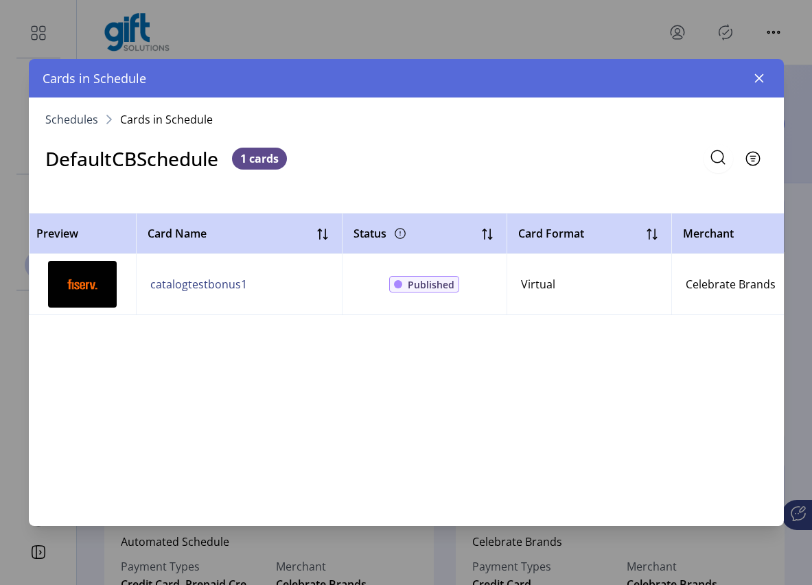
click at [758, 82] on icon "button" at bounding box center [758, 78] width 11 height 11
